Goal: Transaction & Acquisition: Subscribe to service/newsletter

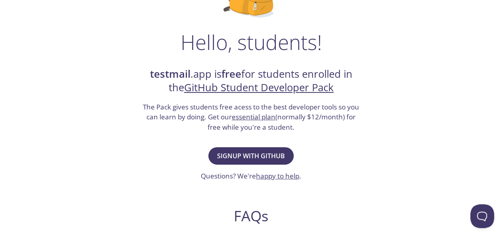
scroll to position [106, 0]
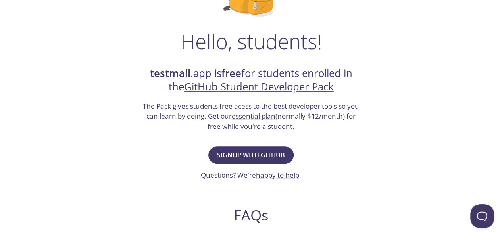
click at [239, 168] on div "Signup with GitHub Questions? We're happy to help ." at bounding box center [251, 163] width 100 height 36
click at [237, 161] on button "Signup with GitHub" at bounding box center [250, 155] width 85 height 17
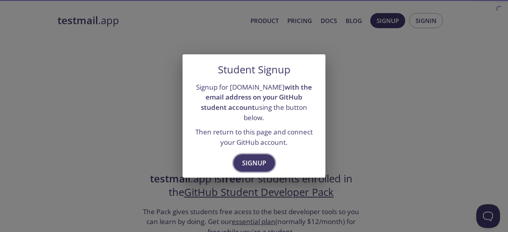
click at [254, 160] on span "Signup" at bounding box center [254, 163] width 24 height 11
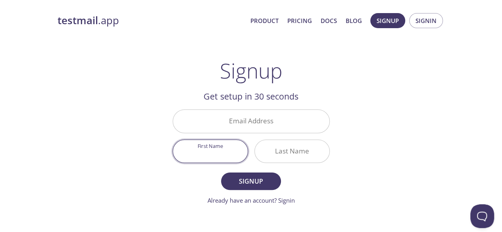
click at [229, 151] on input "First Name" at bounding box center [210, 151] width 75 height 23
click at [247, 120] on input "Email Address" at bounding box center [251, 121] width 156 height 23
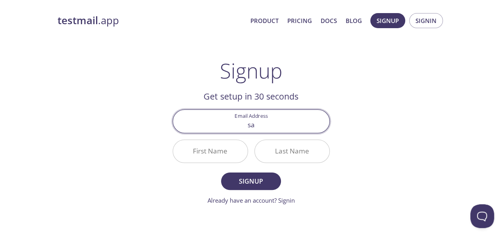
type input "[EMAIL_ADDRESS][DOMAIN_NAME]"
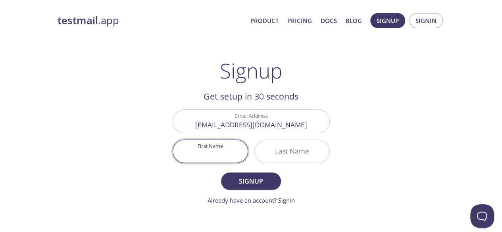
click at [222, 150] on input "First Name" at bounding box center [210, 151] width 75 height 23
type input "Satish"
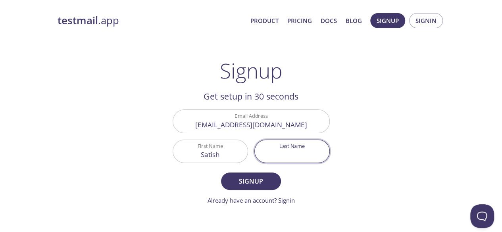
click at [291, 159] on input "Last Name" at bounding box center [292, 151] width 75 height 23
type input "a"
type input "Acharya"
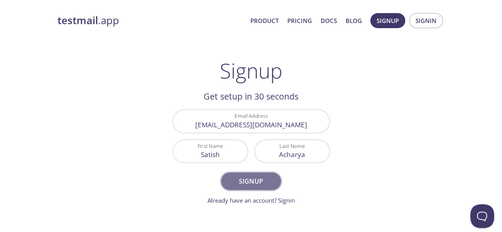
click at [249, 179] on span "Signup" at bounding box center [251, 181] width 42 height 11
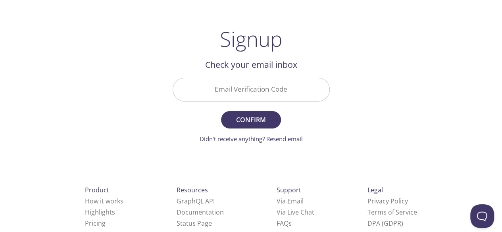
scroll to position [33, 0]
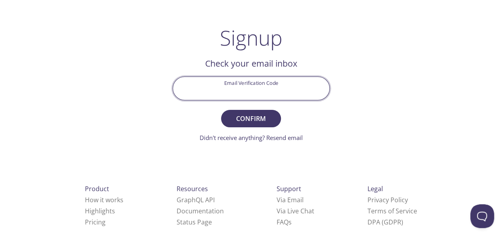
click at [223, 82] on input "Email Verification Code" at bounding box center [251, 88] width 156 height 23
paste input "JR28X9S"
type input "JR28X9S"
click at [221, 110] on button "Confirm" at bounding box center [251, 118] width 60 height 17
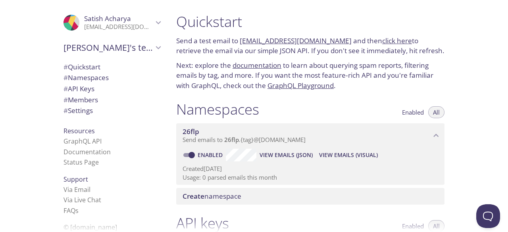
click at [382, 40] on link "click here" at bounding box center [397, 40] width 30 height 9
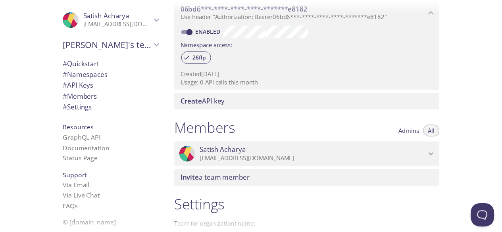
scroll to position [332, 0]
